Goal: Task Accomplishment & Management: Use online tool/utility

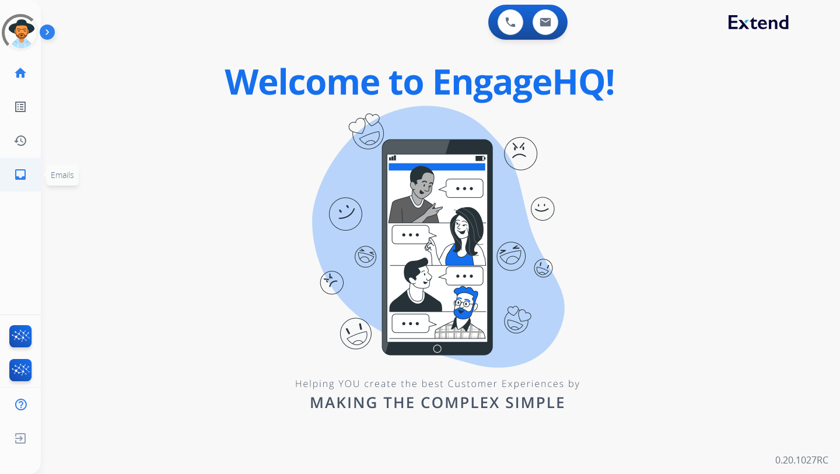
click at [22, 169] on mat-icon "inbox" at bounding box center [20, 174] width 14 height 14
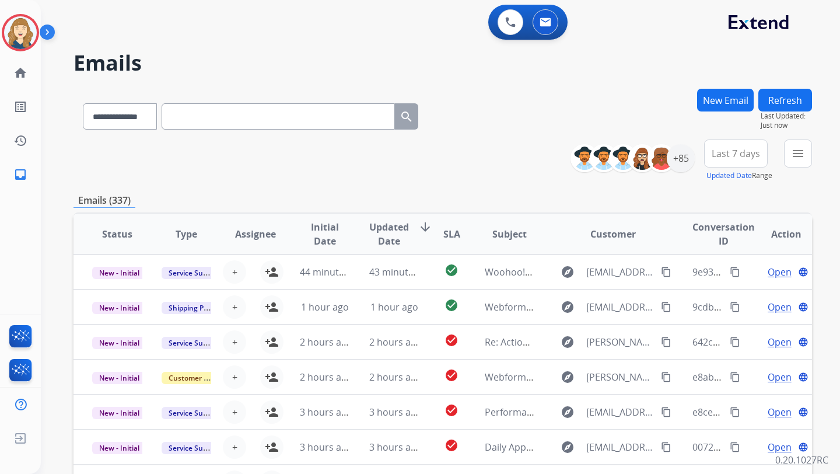
click at [621, 175] on div "**********" at bounding box center [638, 157] width 116 height 37
click at [676, 160] on div "+85" at bounding box center [681, 158] width 28 height 28
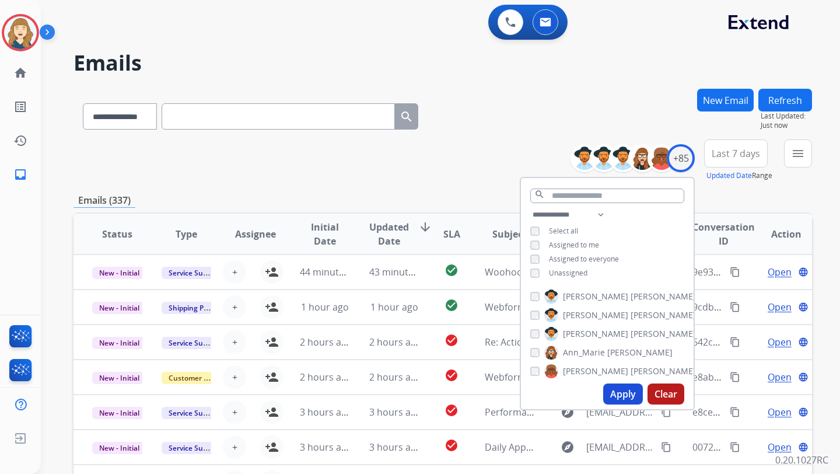
click at [606, 387] on button "Apply" at bounding box center [623, 393] width 40 height 21
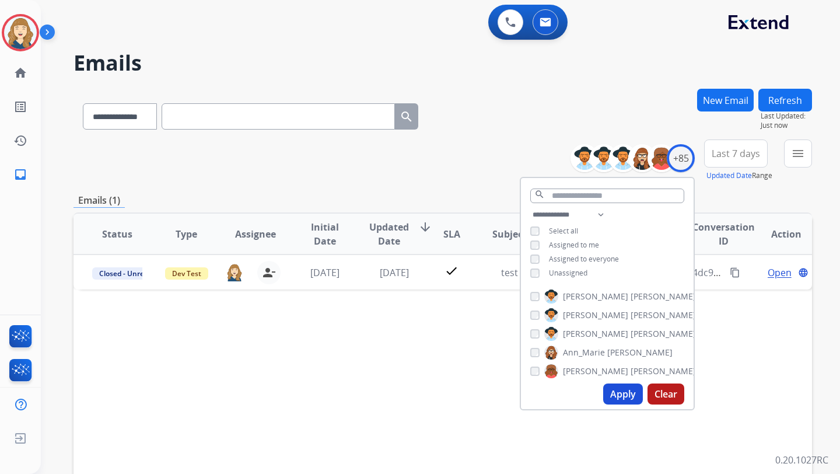
click at [371, 373] on div "Status Type Assignee Initial Date Updated Date arrow_downward SLA Subject Custo…" at bounding box center [443, 407] width 739 height 391
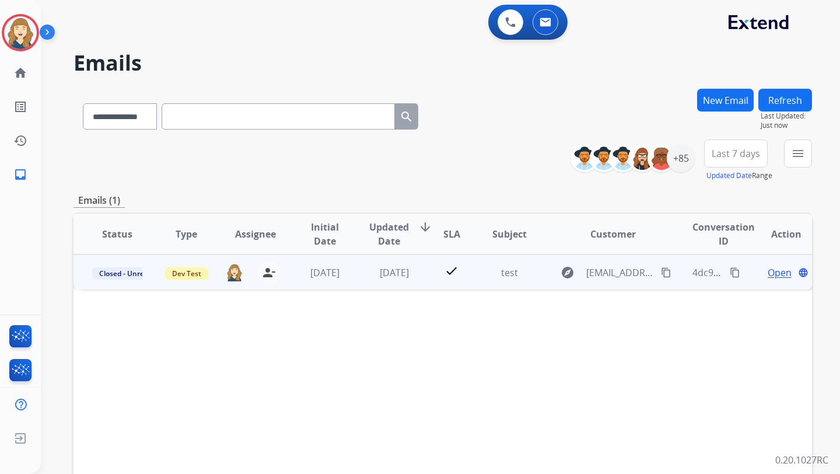
click at [730, 274] on mat-icon "content_copy" at bounding box center [735, 272] width 11 height 11
